Goal: Information Seeking & Learning: Learn about a topic

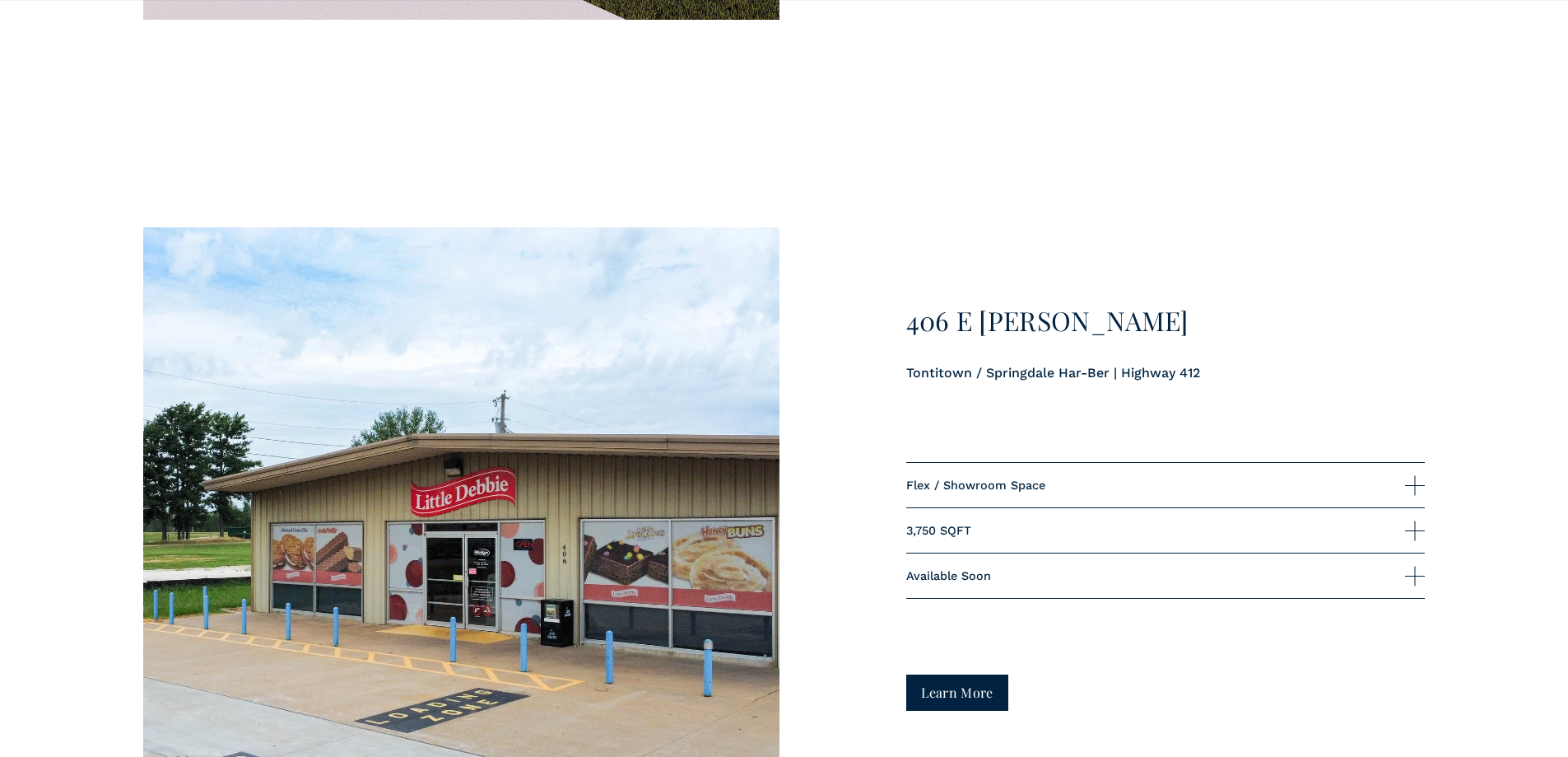
scroll to position [4201, 0]
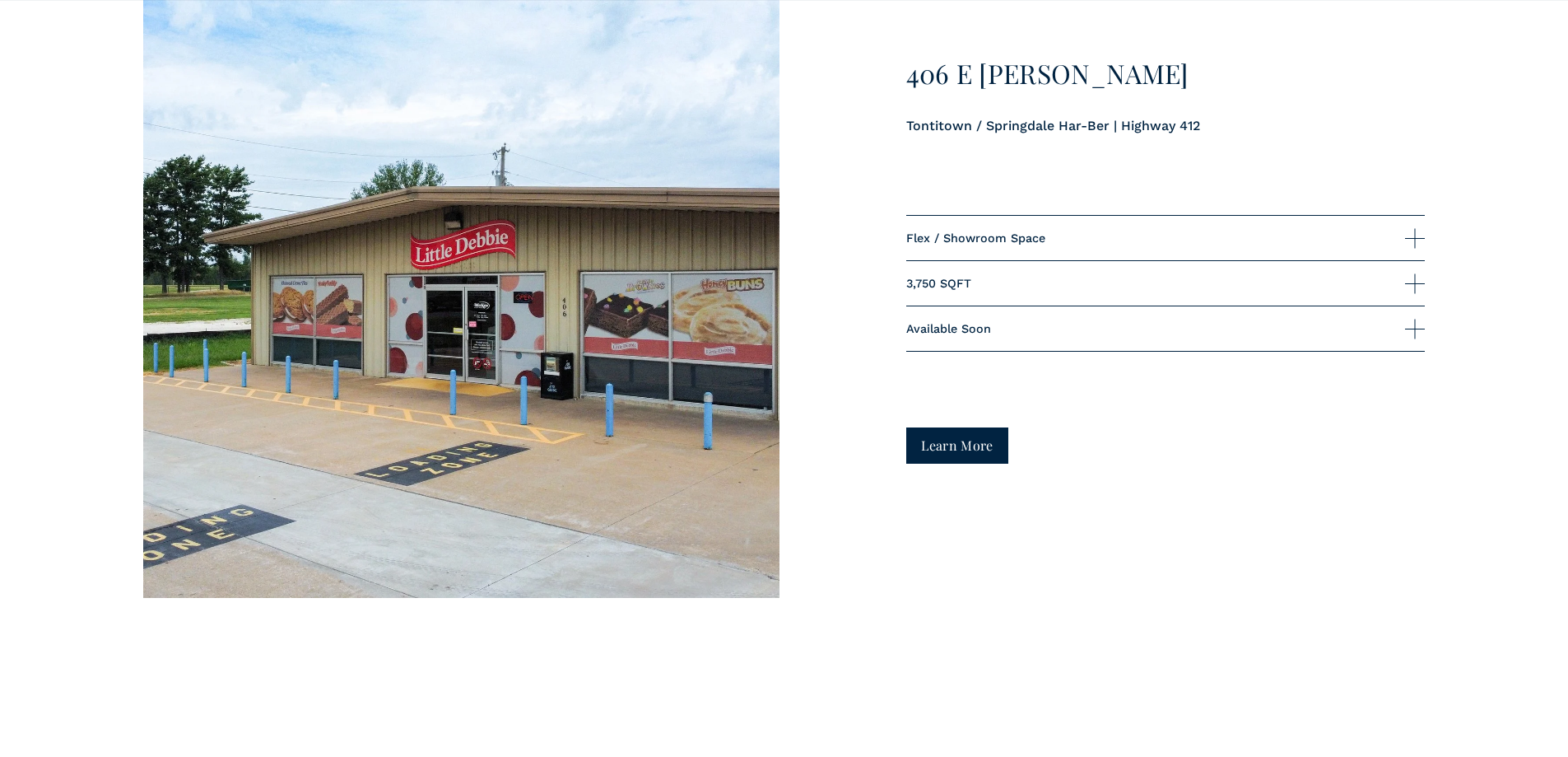
click at [986, 445] on link "Learn More" at bounding box center [958, 445] width 103 height 35
click at [1406, 334] on div at bounding box center [1415, 329] width 20 height 20
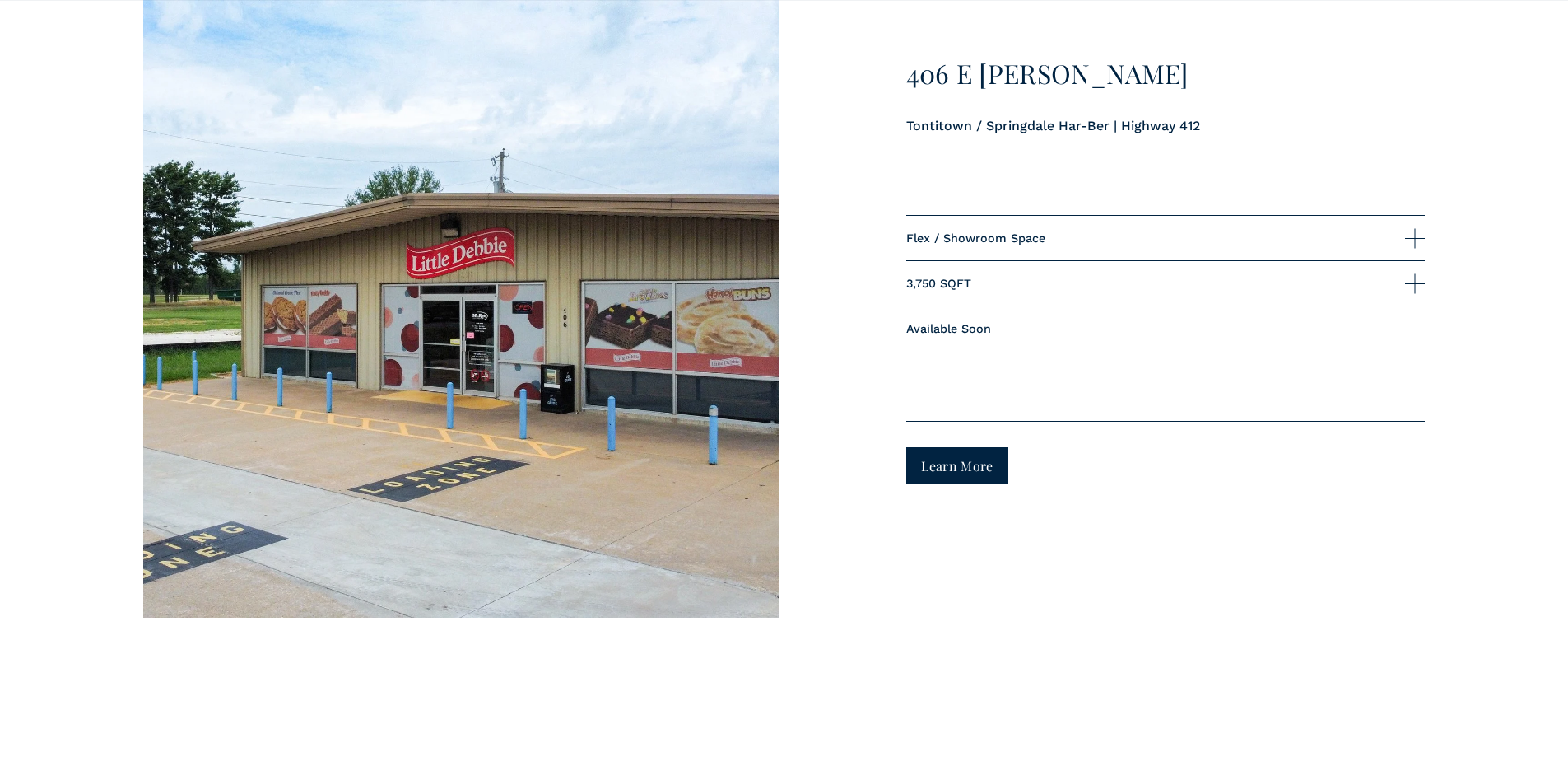
click at [1407, 334] on div at bounding box center [1415, 329] width 20 height 20
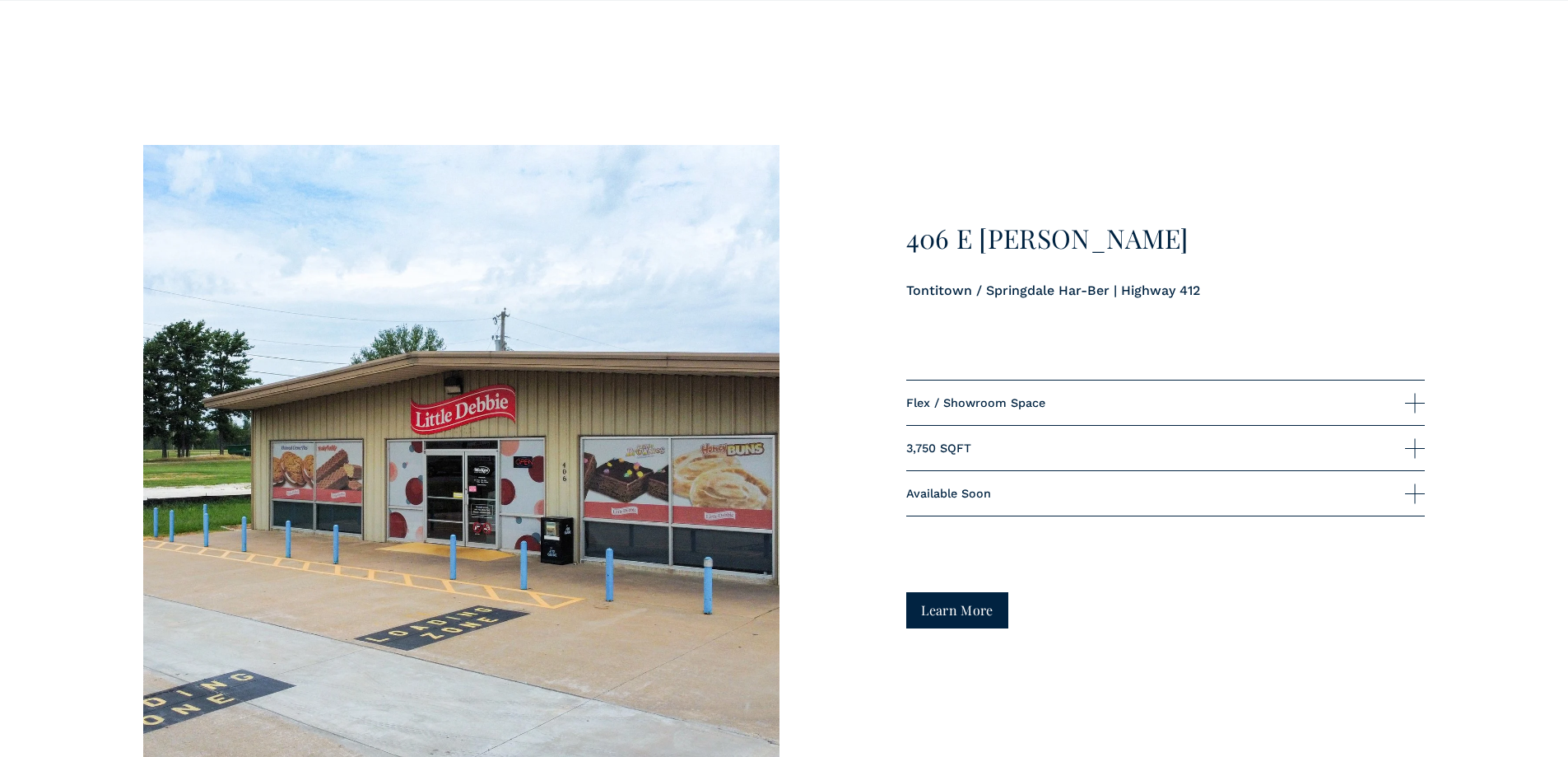
scroll to position [4119, 0]
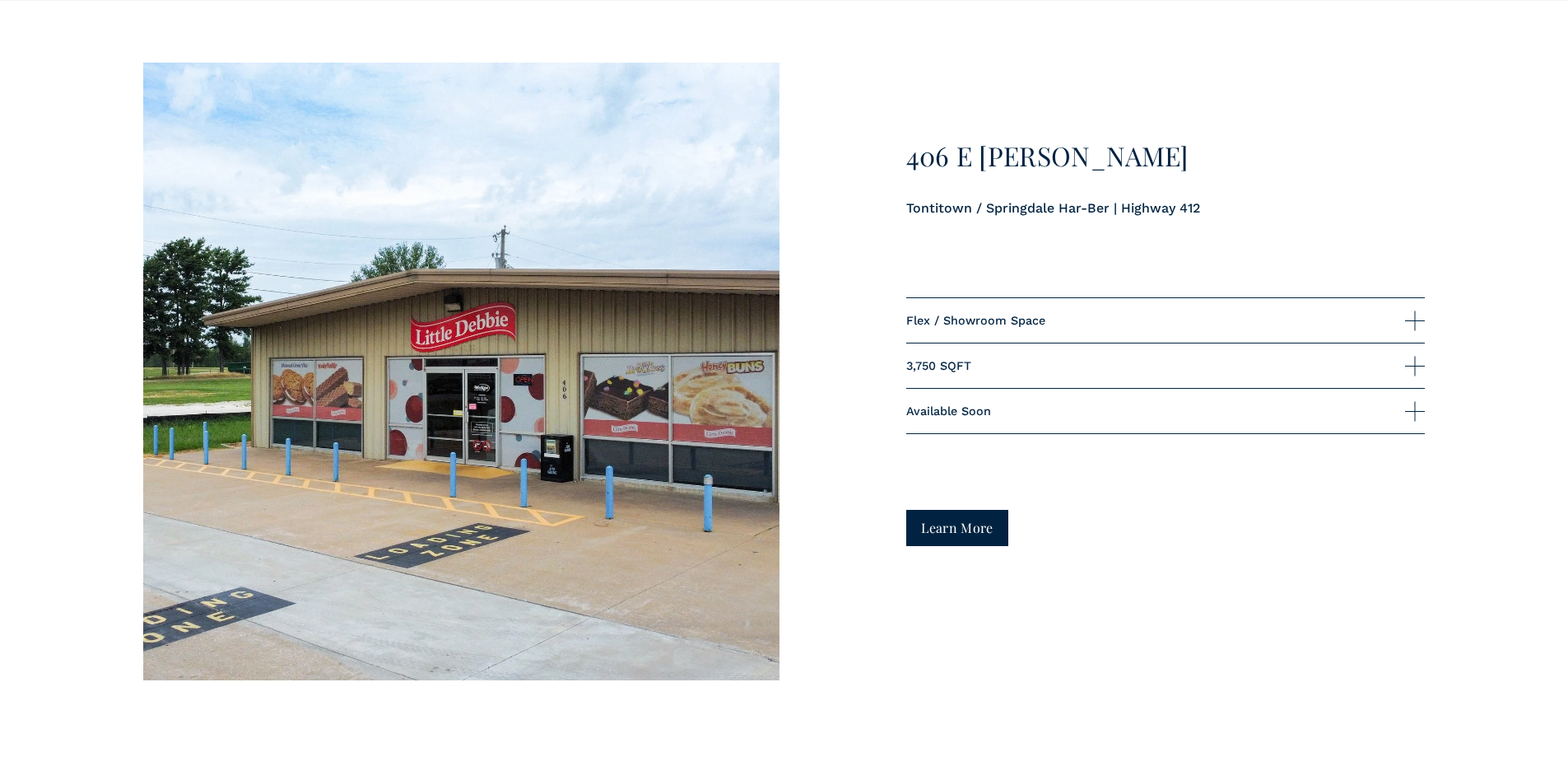
click at [1016, 417] on span "Available Soon" at bounding box center [1156, 410] width 499 height 13
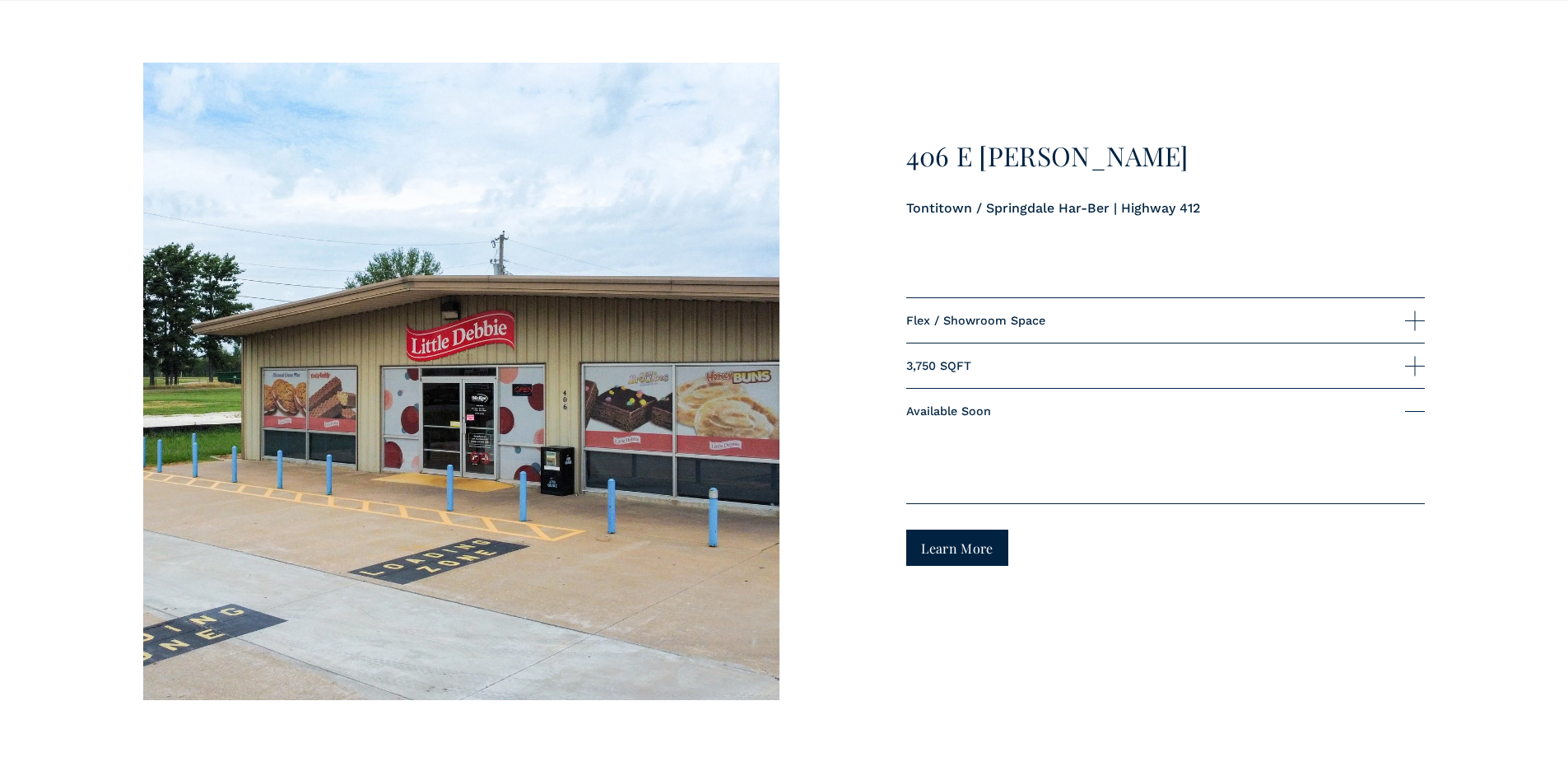
click at [1000, 372] on span "3,750 SQFT" at bounding box center [1156, 365] width 499 height 13
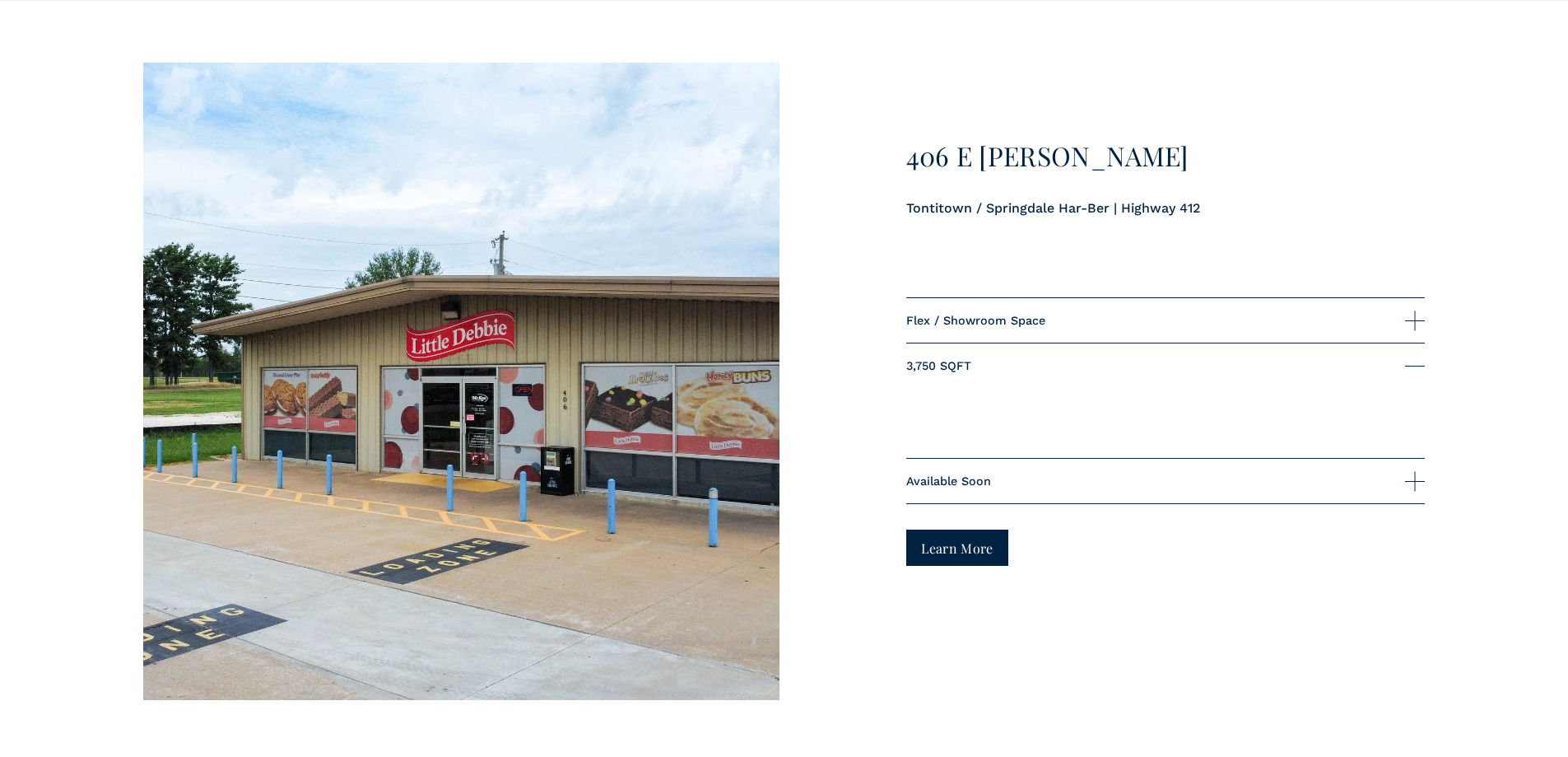
click at [1011, 327] on span "Flex / Showroom Space" at bounding box center [1156, 320] width 499 height 13
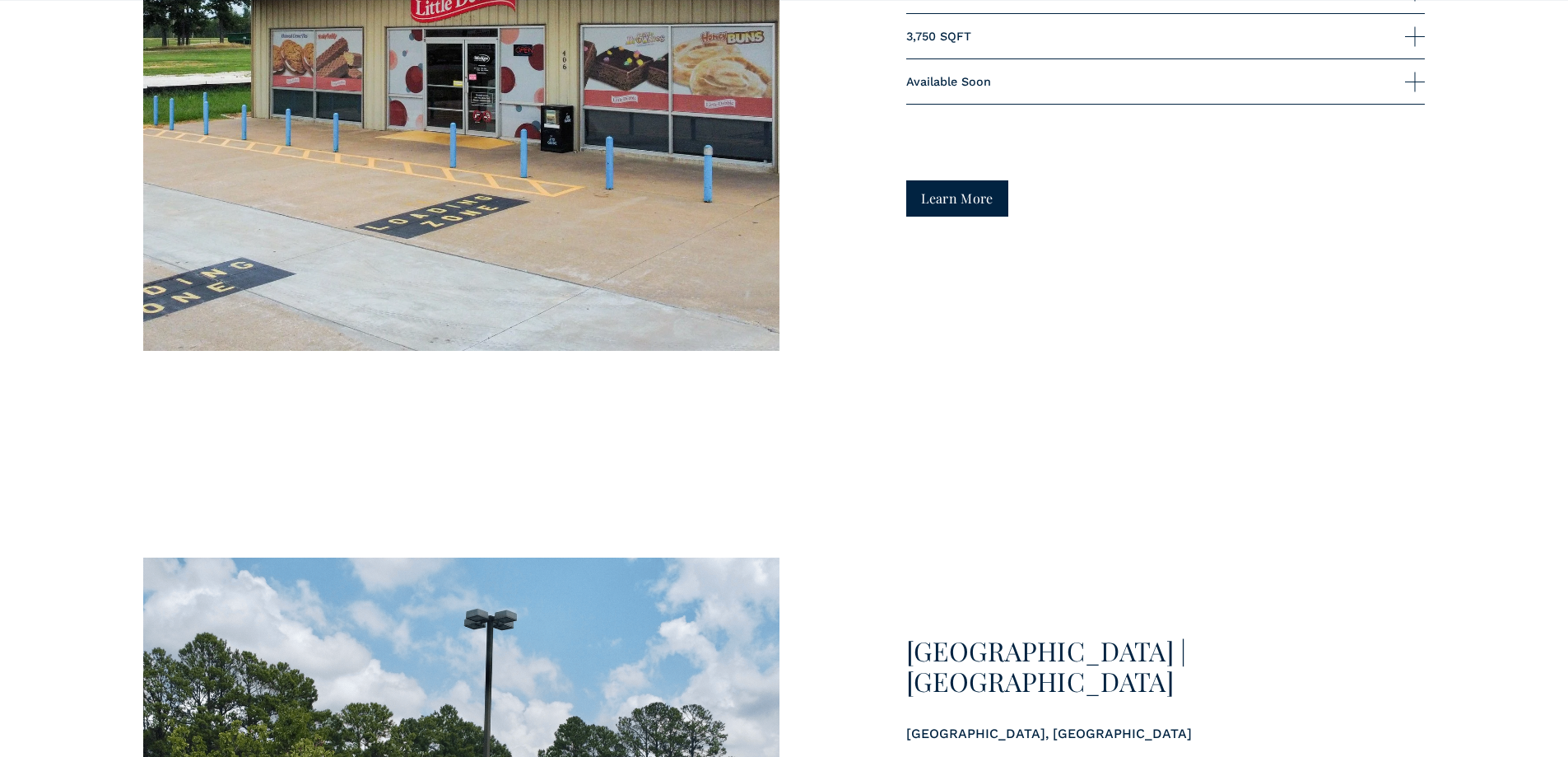
scroll to position [4696, 0]
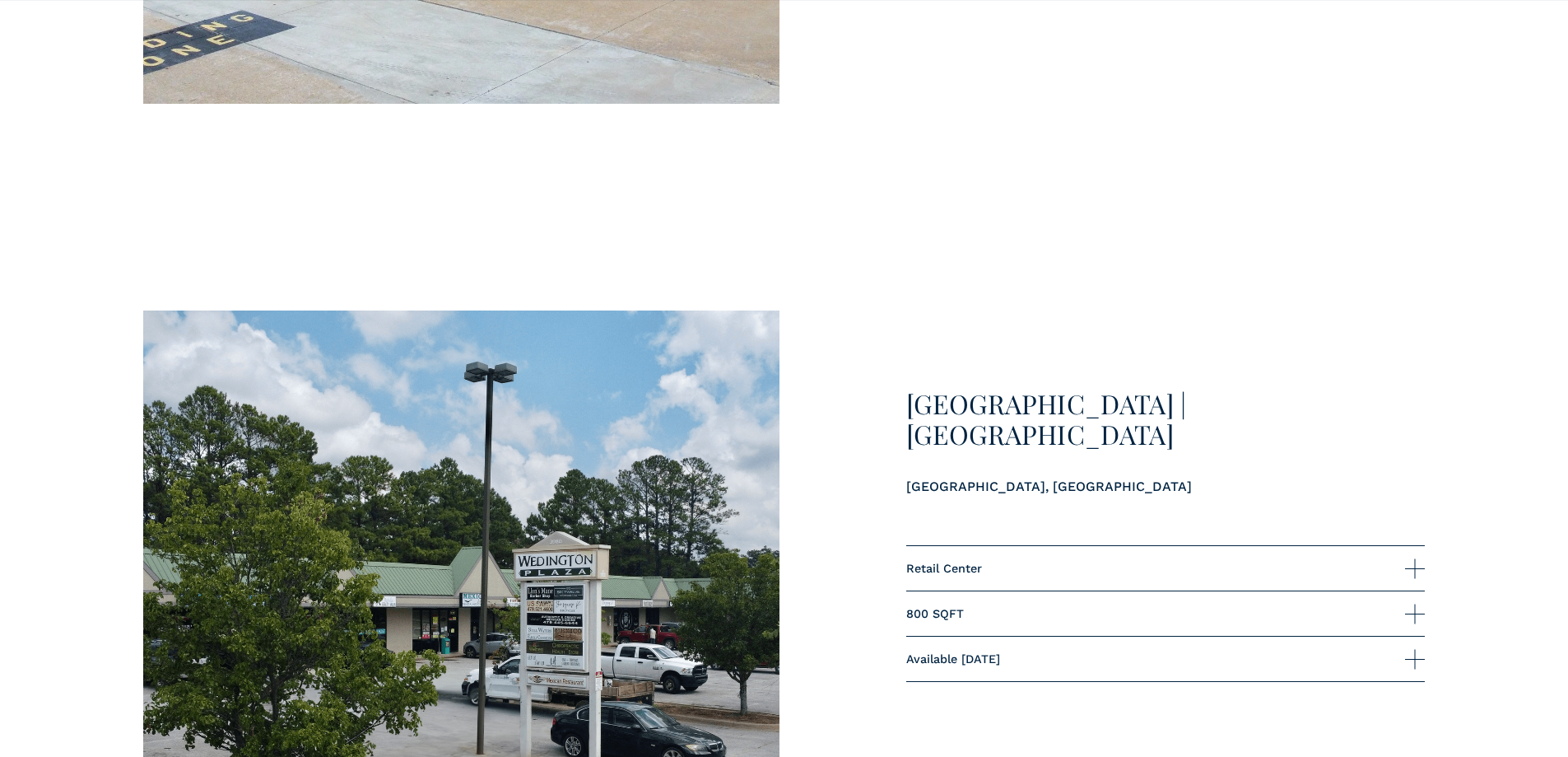
click at [995, 666] on span "Available June 2025" at bounding box center [1156, 659] width 499 height 13
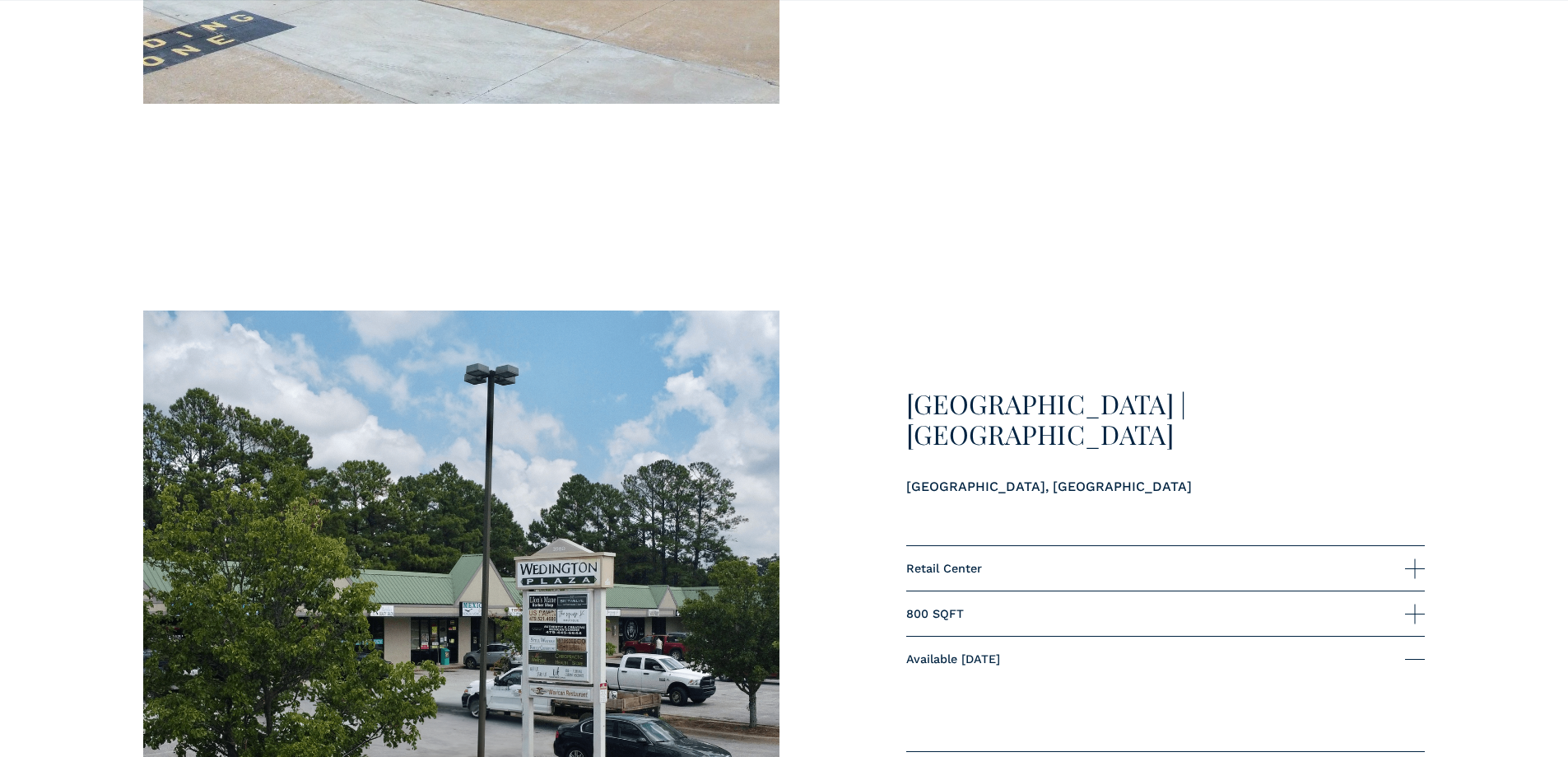
click at [995, 666] on span "Available June 2025" at bounding box center [1156, 659] width 499 height 13
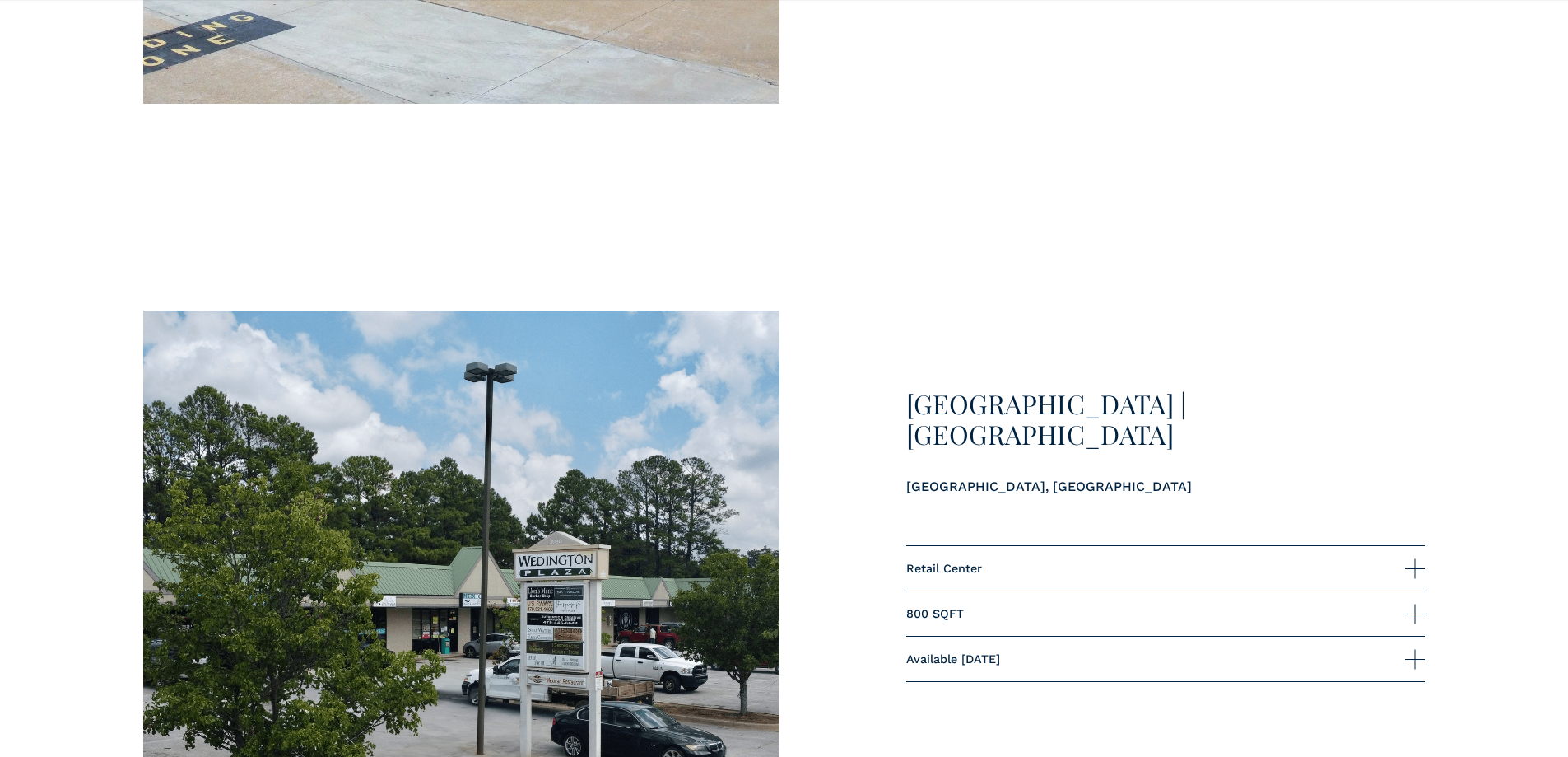
click at [869, 544] on div "Wedington Plaza | Suite #11 Fayetteville, AR - West Retail Center 800 SQFT" at bounding box center [784, 619] width 1568 height 618
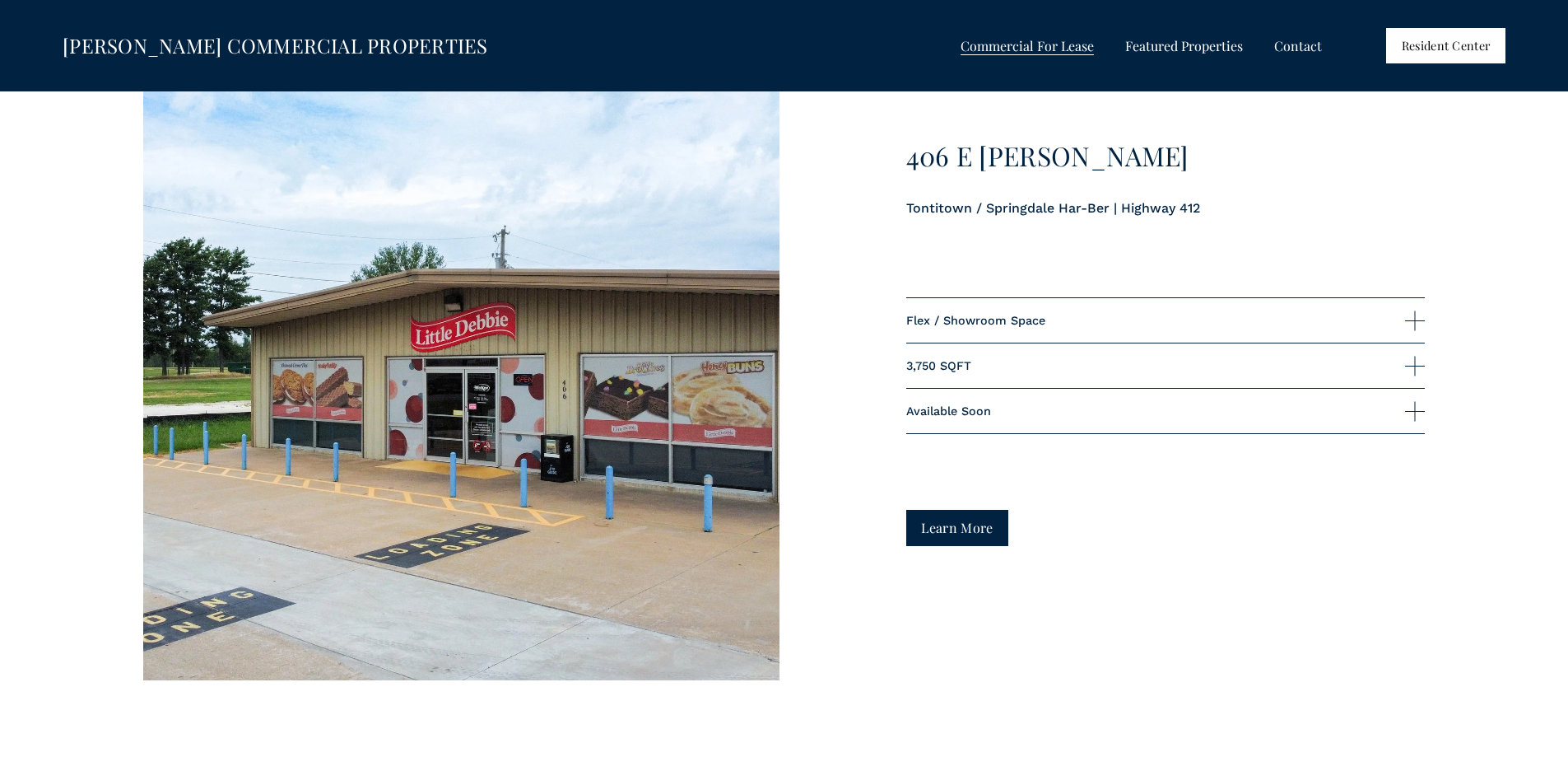
scroll to position [4037, 0]
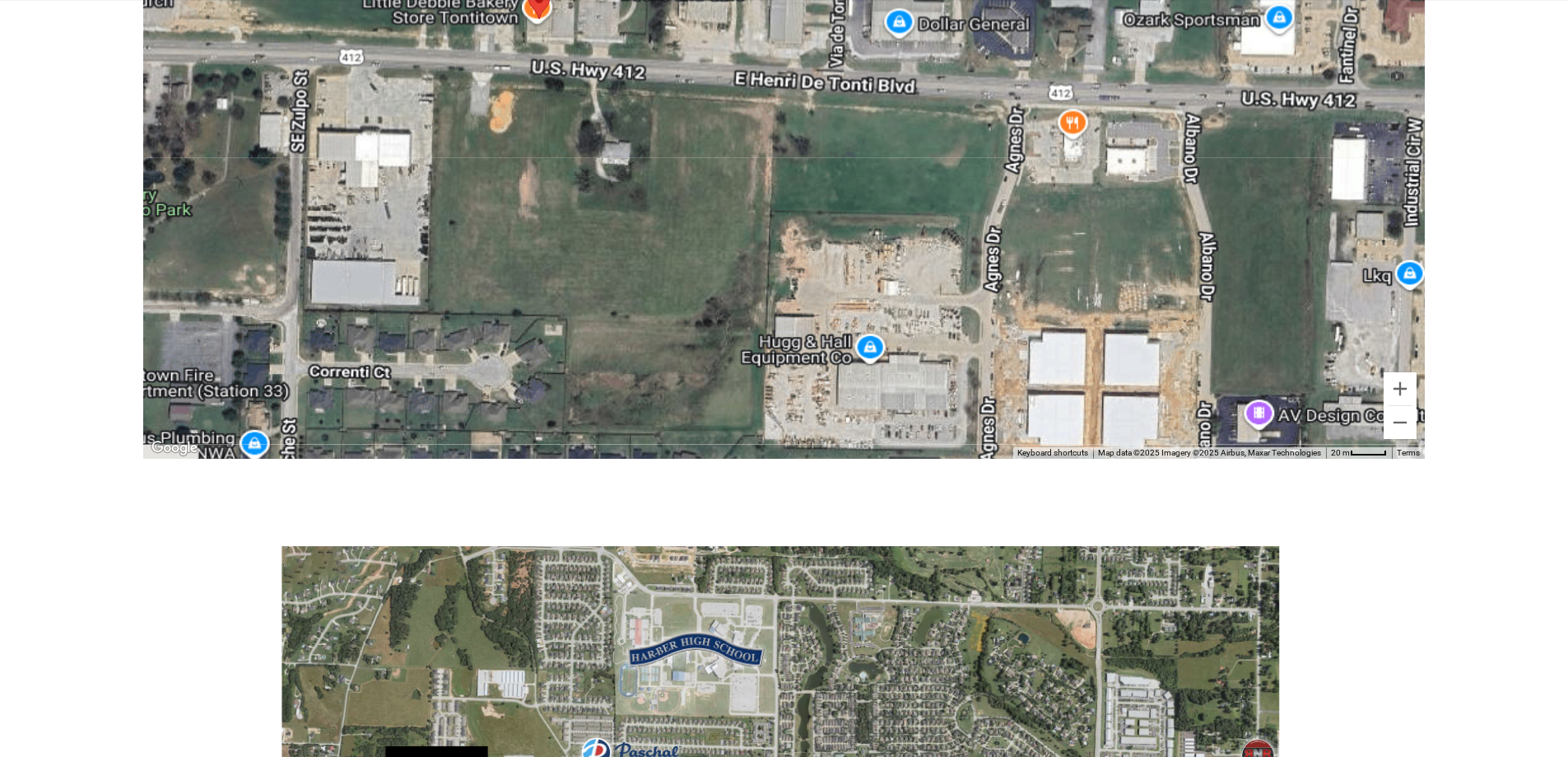
scroll to position [3460, 0]
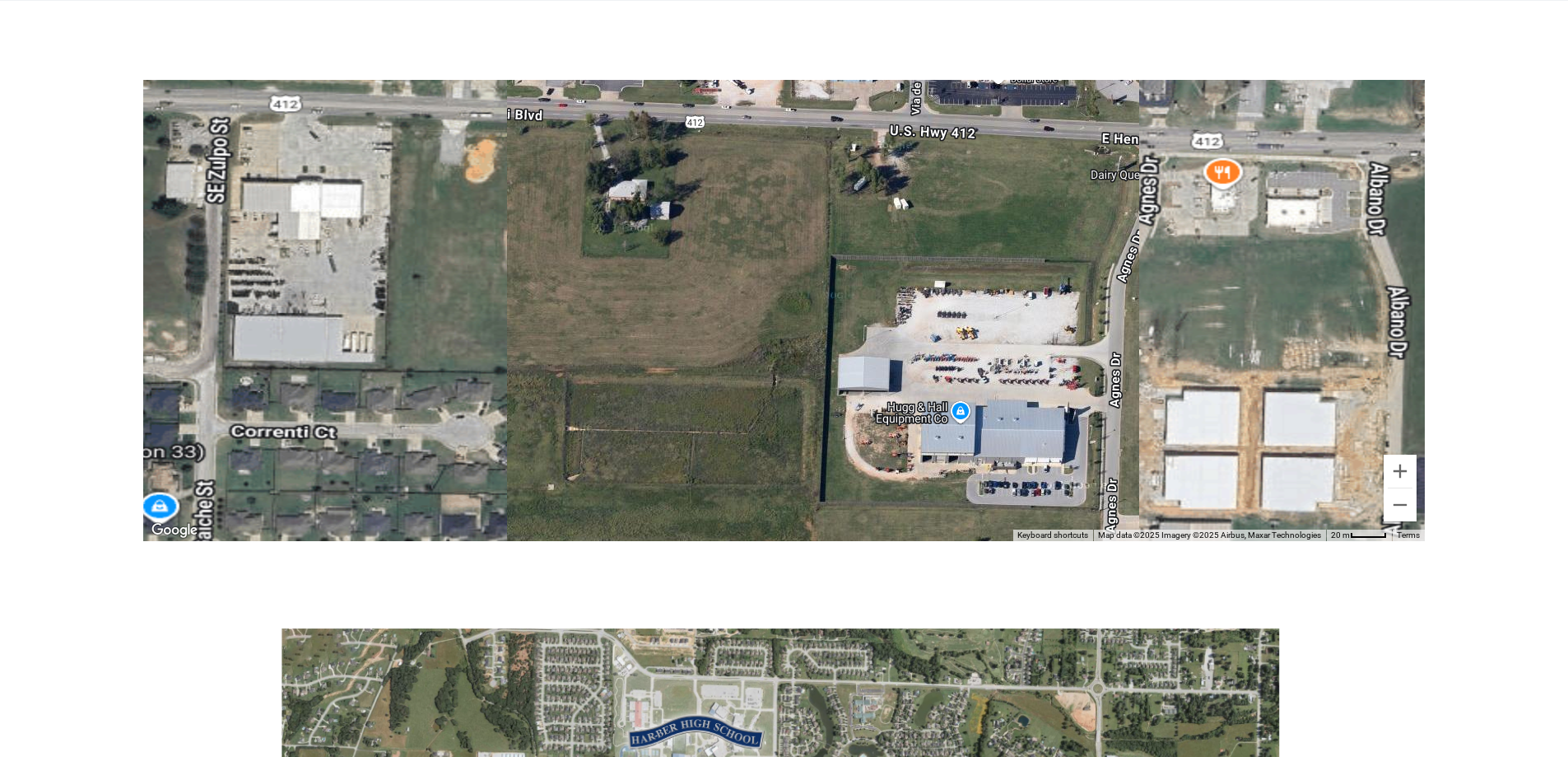
drag, startPoint x: 227, startPoint y: 527, endPoint x: 195, endPoint y: 601, distance: 80.6
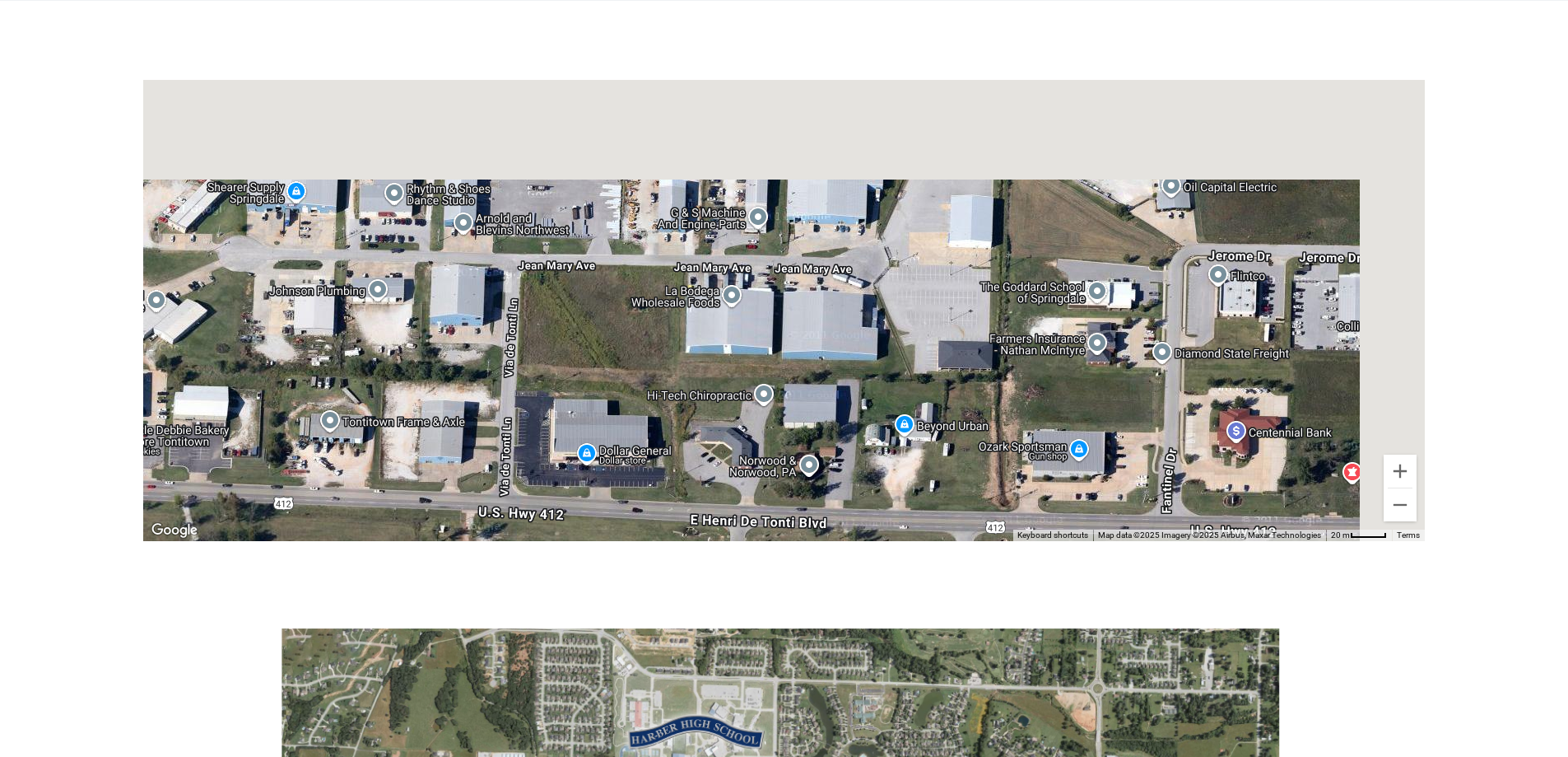
drag, startPoint x: 909, startPoint y: 201, endPoint x: 570, endPoint y: 487, distance: 443.5
click at [570, 487] on div at bounding box center [784, 310] width 1281 height 461
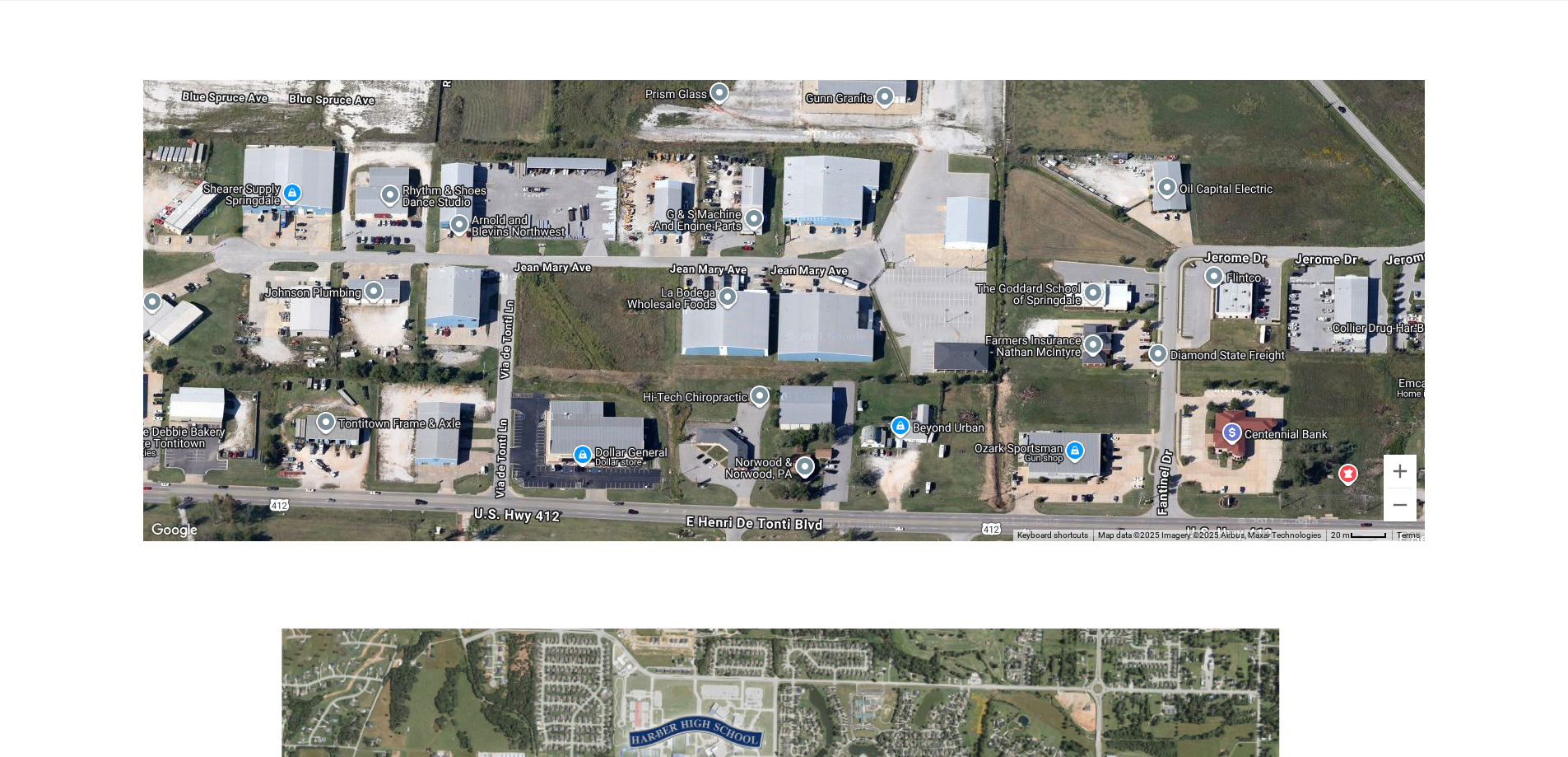
drag, startPoint x: 816, startPoint y: 244, endPoint x: 710, endPoint y: 538, distance: 312.5
click at [710, 539] on div at bounding box center [784, 310] width 1281 height 461
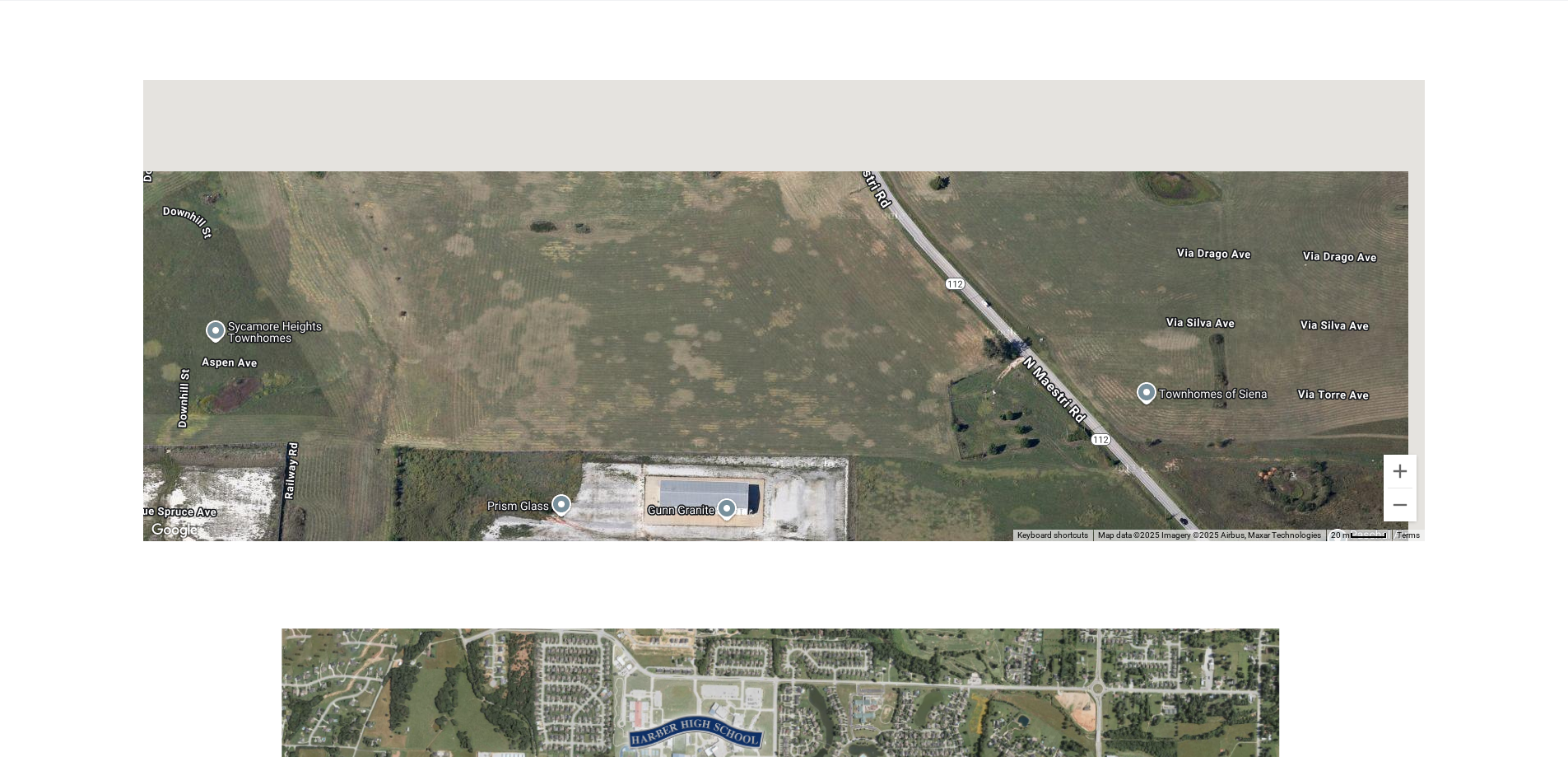
drag, startPoint x: 874, startPoint y: 179, endPoint x: 775, endPoint y: 372, distance: 216.9
click at [777, 371] on div at bounding box center [784, 310] width 1281 height 461
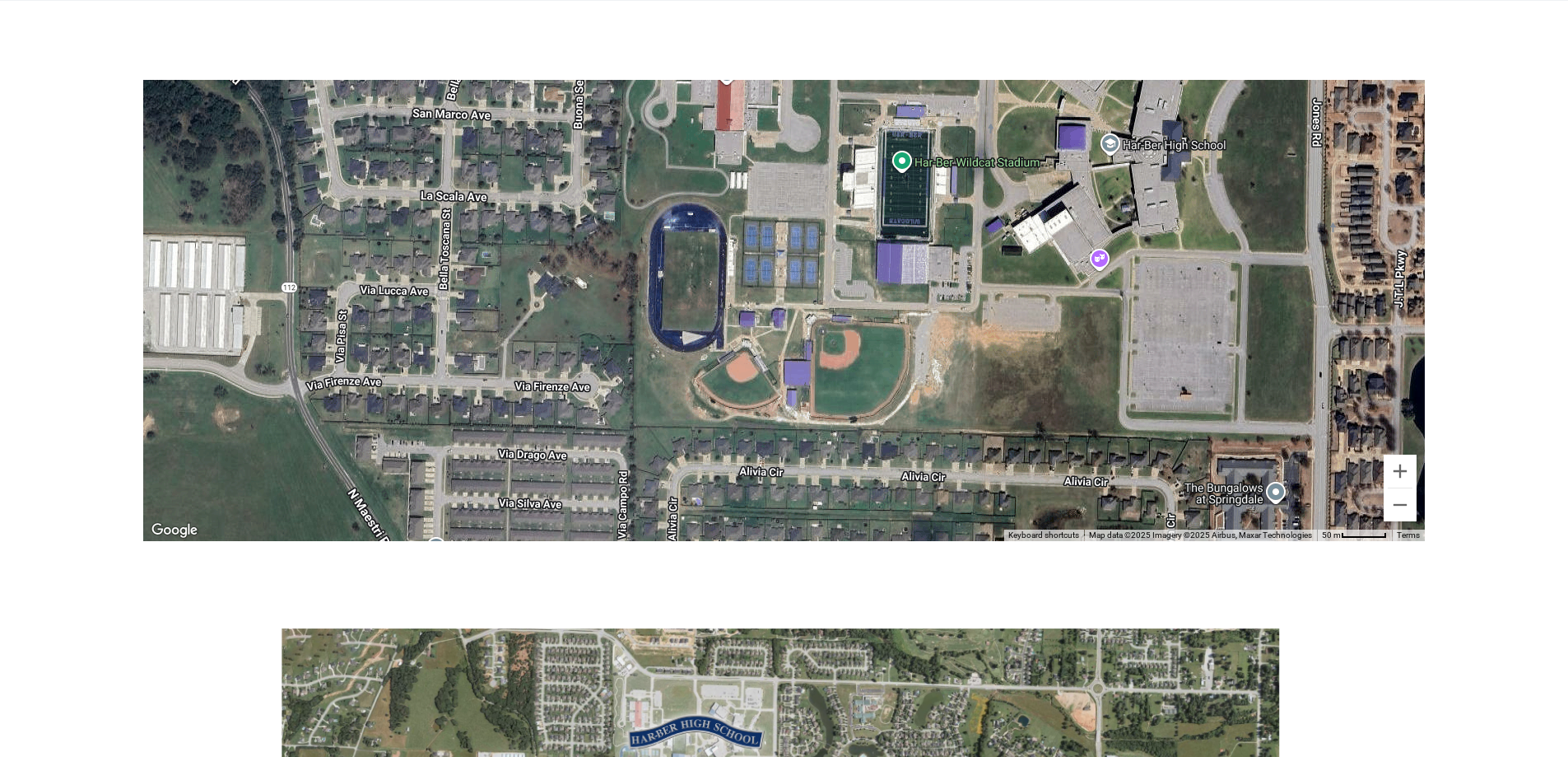
drag, startPoint x: 946, startPoint y: 230, endPoint x: 470, endPoint y: 325, distance: 485.4
click at [470, 325] on div at bounding box center [784, 310] width 1281 height 461
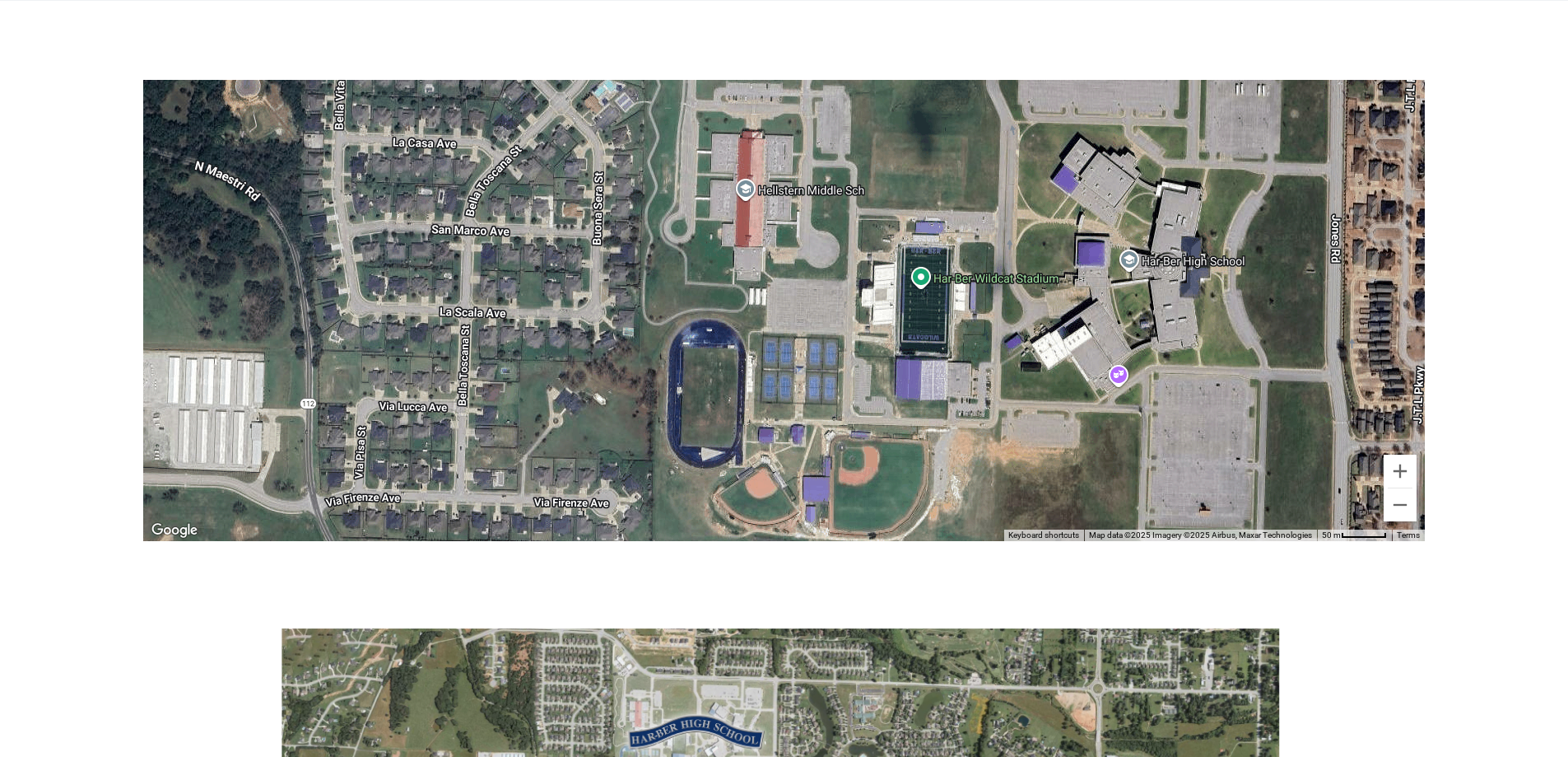
drag, startPoint x: 889, startPoint y: 279, endPoint x: 909, endPoint y: 397, distance: 119.7
click at [909, 397] on div at bounding box center [784, 310] width 1281 height 461
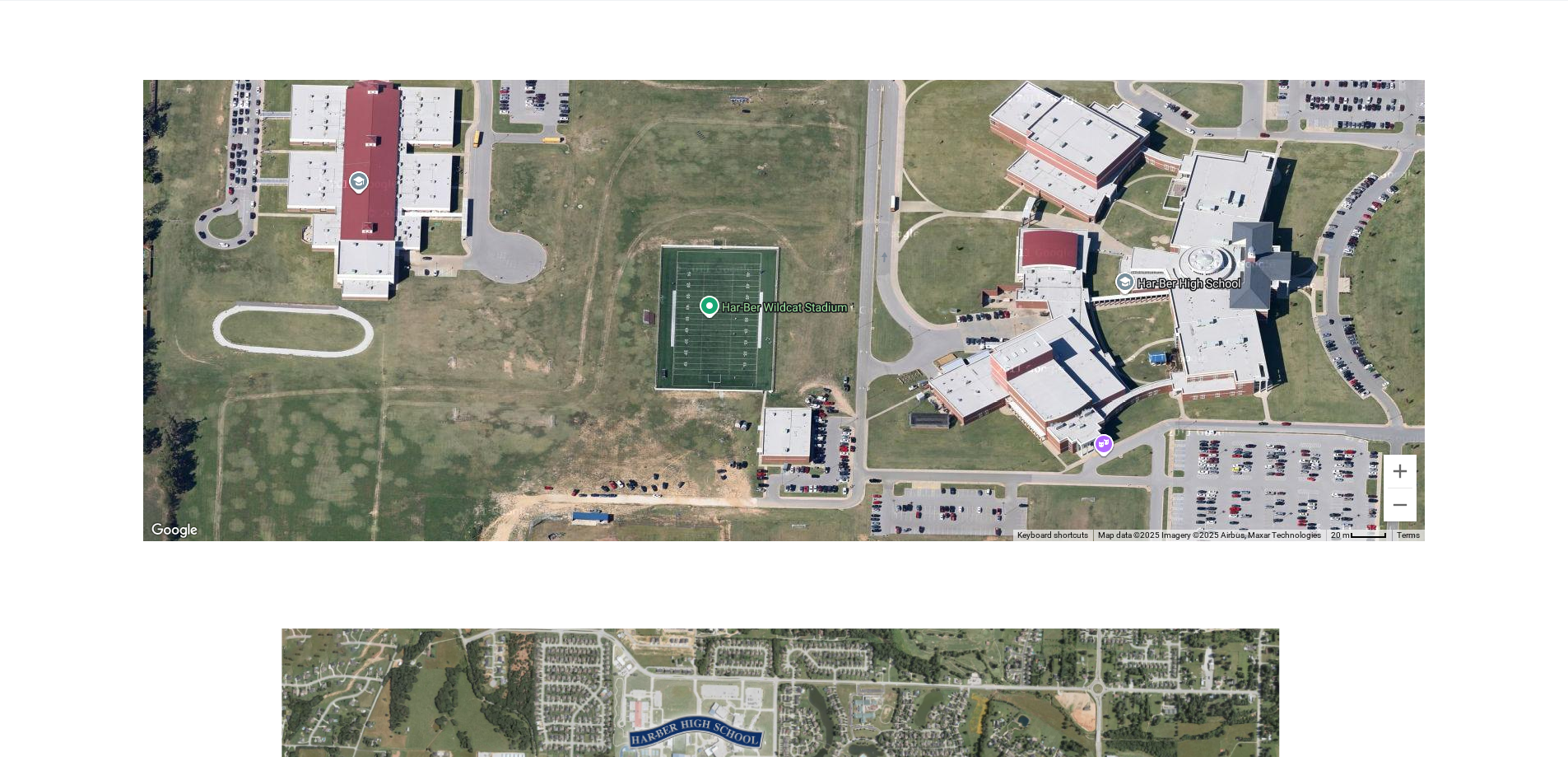
drag, startPoint x: 909, startPoint y: 320, endPoint x: 686, endPoint y: 397, distance: 235.9
click at [686, 397] on div at bounding box center [784, 310] width 1281 height 461
